Goal: Navigation & Orientation: Understand site structure

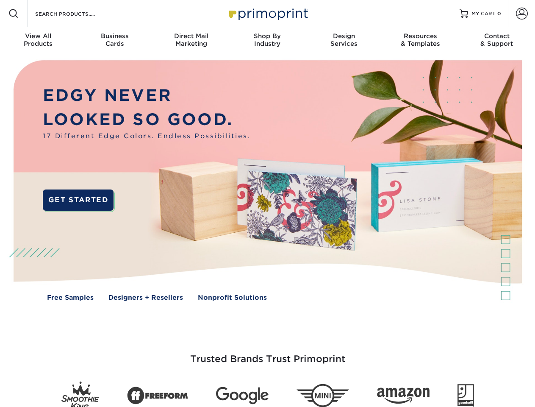
click at [267, 203] on img at bounding box center [267, 186] width 529 height 265
click at [14, 14] on span at bounding box center [13, 13] width 10 height 10
click at [521, 14] on span at bounding box center [522, 14] width 12 height 12
click at [38, 41] on div "View All Products" at bounding box center [38, 39] width 76 height 15
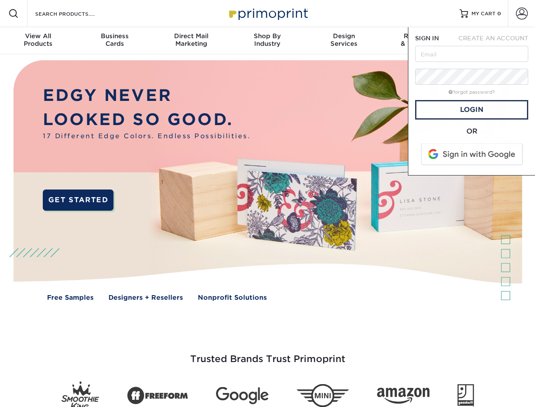
click at [114, 41] on div "Business Cards" at bounding box center [114, 39] width 76 height 15
click at [191, 41] on div "Direct Mail Marketing" at bounding box center [191, 39] width 76 height 15
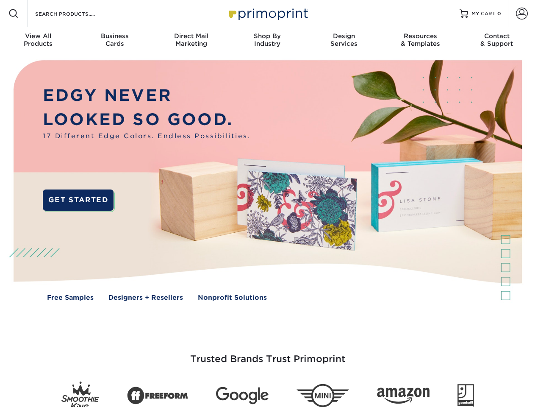
click at [267, 41] on div "Shop By Industry" at bounding box center [267, 39] width 76 height 15
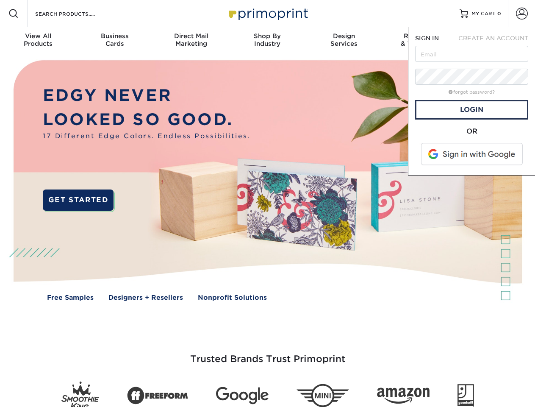
click at [344, 41] on div "Design Services" at bounding box center [344, 39] width 76 height 15
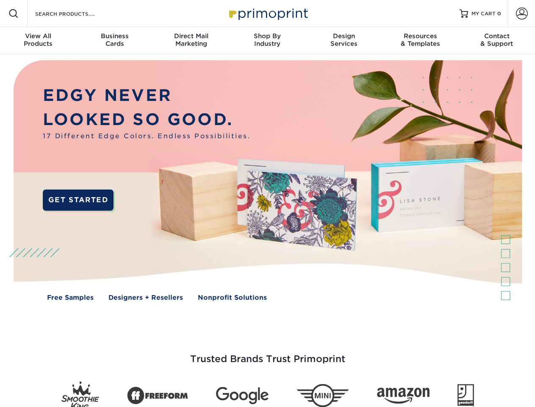
click at [420, 41] on span "SIGN IN" at bounding box center [427, 38] width 24 height 7
click at [497, 41] on div "Contact & Support" at bounding box center [497, 39] width 76 height 15
